Goal: Task Accomplishment & Management: Use online tool/utility

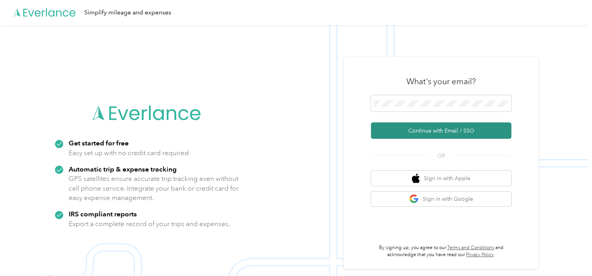
click at [424, 130] on button "Continue with Email / SSO" at bounding box center [441, 131] width 140 height 16
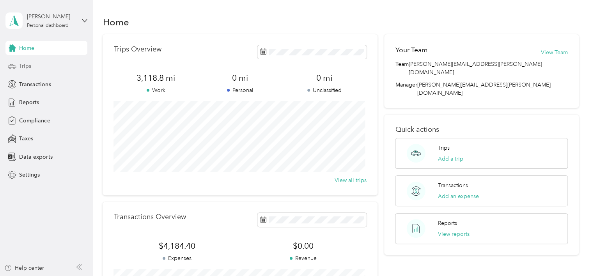
click at [25, 67] on span "Trips" at bounding box center [25, 66] width 12 height 8
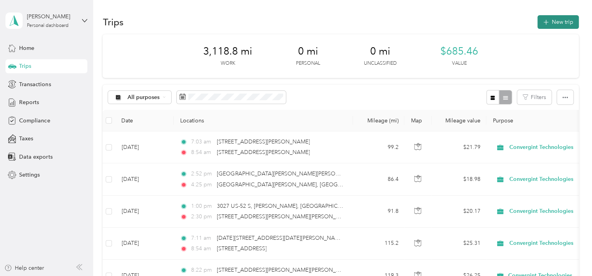
click at [551, 25] on button "New trip" at bounding box center [558, 22] width 41 height 14
